Goal: Transaction & Acquisition: Purchase product/service

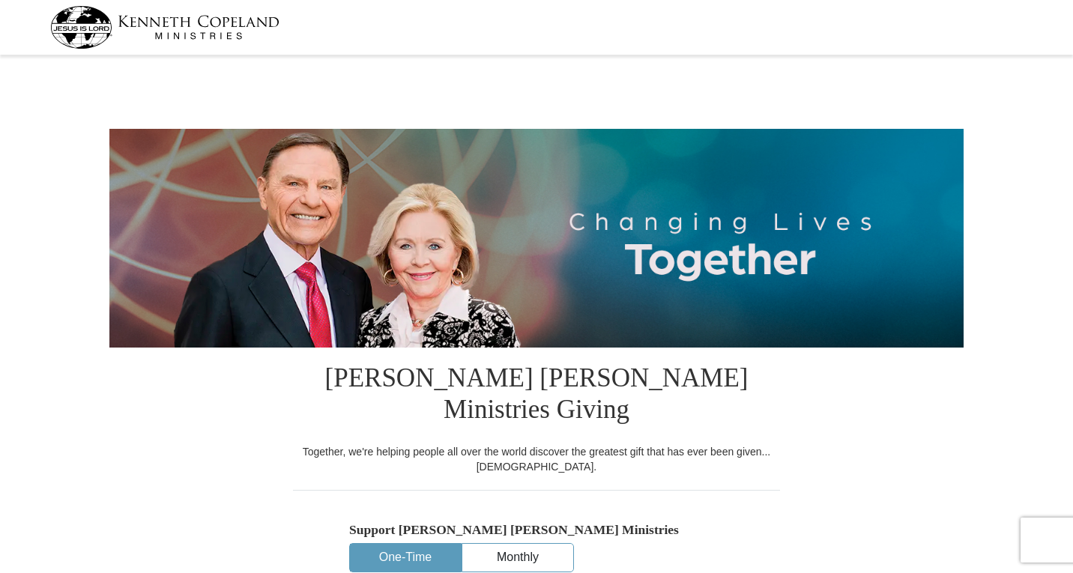
select select "[GEOGRAPHIC_DATA]"
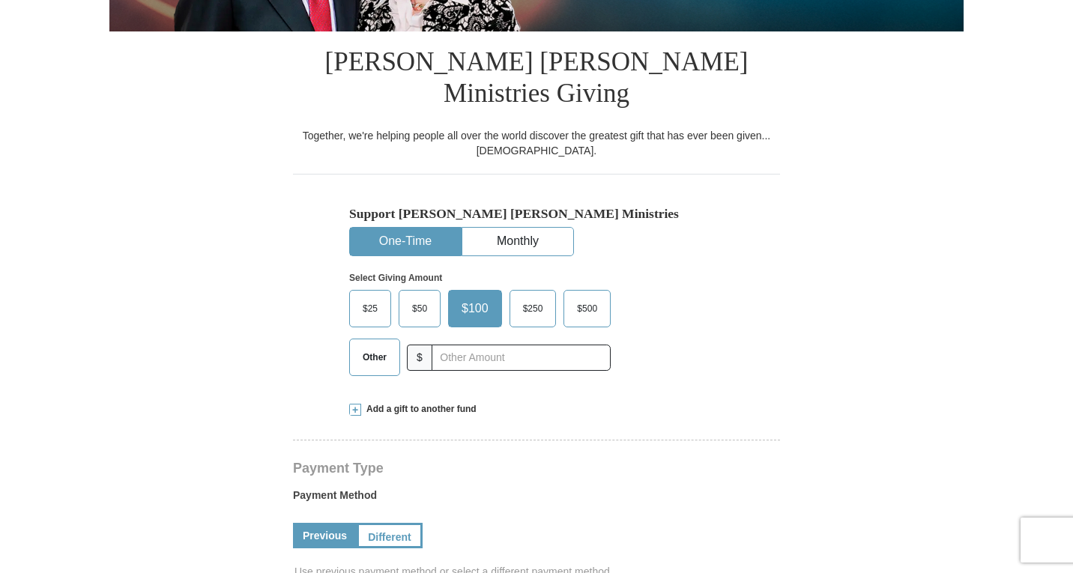
scroll to position [318, 0]
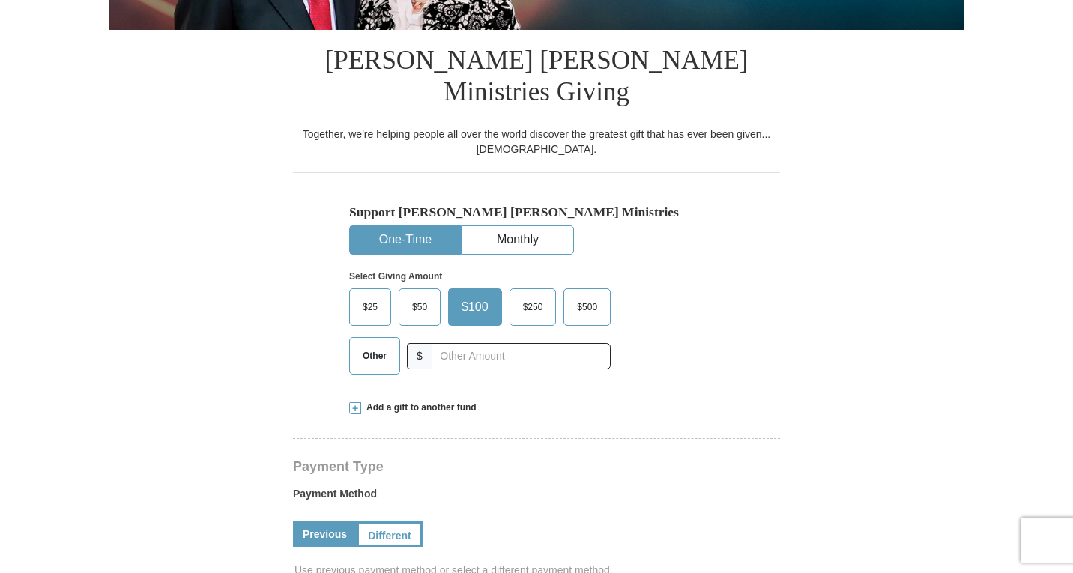
click at [377, 345] on span "Other" at bounding box center [374, 356] width 39 height 22
click at [0, 0] on input "Other" at bounding box center [0, 0] width 0 height 0
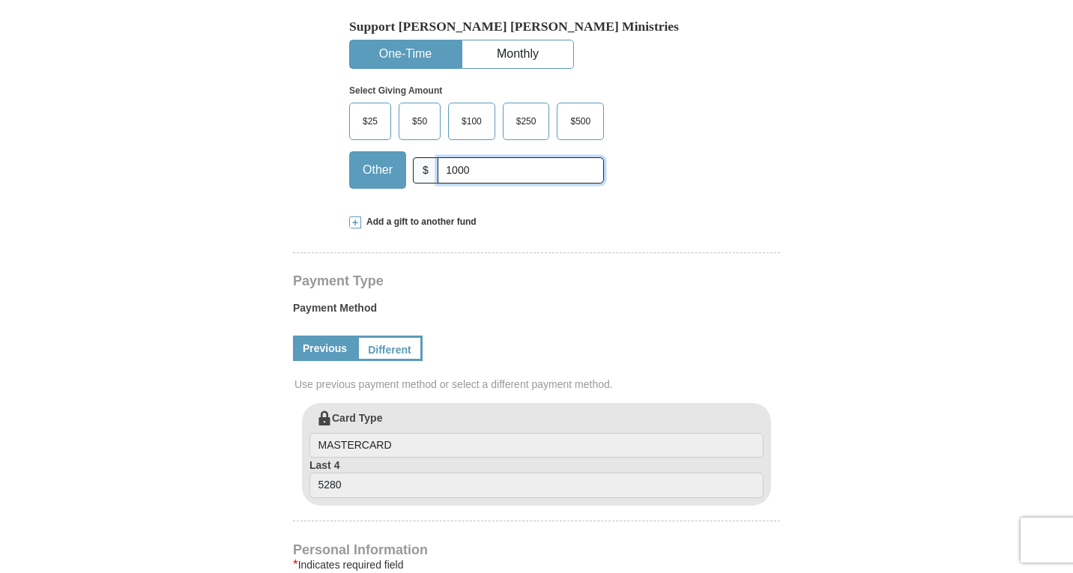
scroll to position [503, 0]
type input "1000"
click at [352, 217] on span at bounding box center [355, 223] width 12 height 12
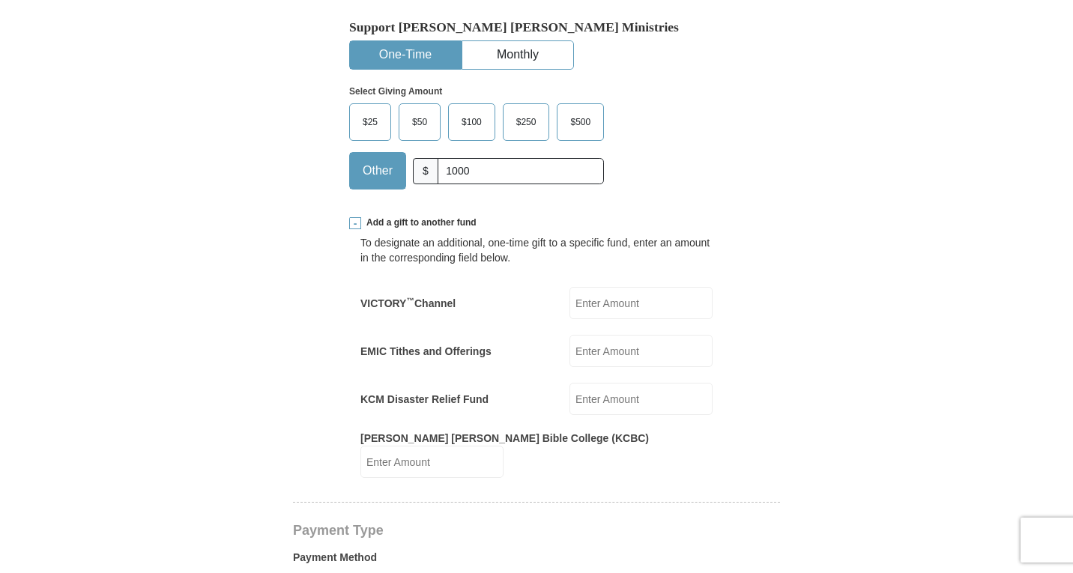
click at [643, 335] on input "EMIC Tithes and Offerings" at bounding box center [641, 351] width 143 height 32
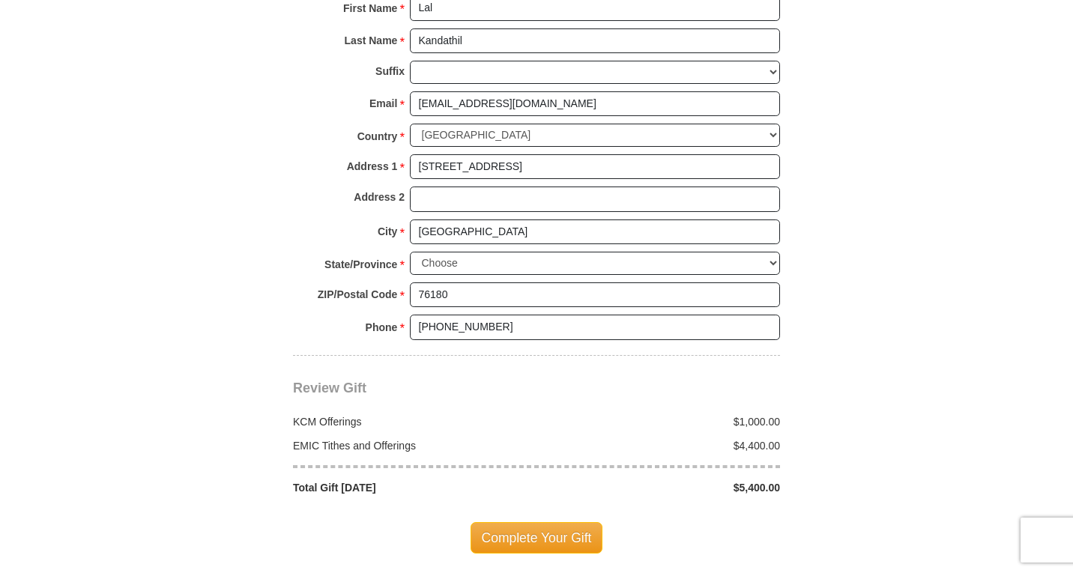
scroll to position [1343, 0]
type input "4400"
click at [536, 522] on span "Complete Your Gift" at bounding box center [537, 537] width 133 height 31
